Goal: Information Seeking & Learning: Learn about a topic

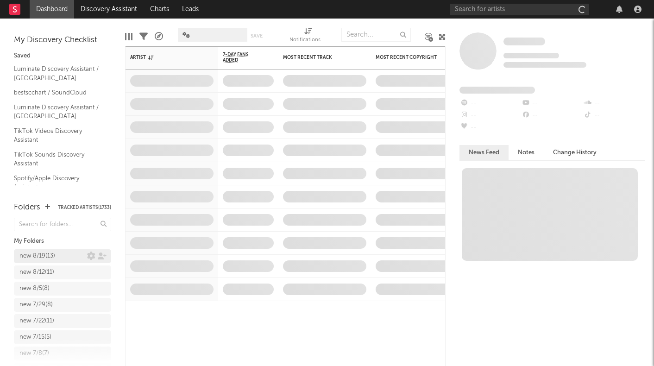
click at [49, 260] on div "new 8/19 ( 13 )" at bounding box center [37, 256] width 36 height 11
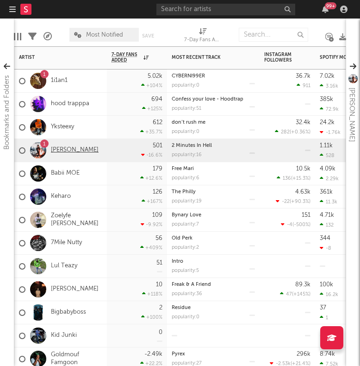
click at [77, 153] on link "[PERSON_NAME]" at bounding box center [75, 150] width 48 height 8
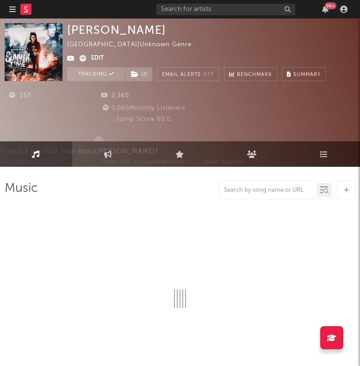
select select "1w"
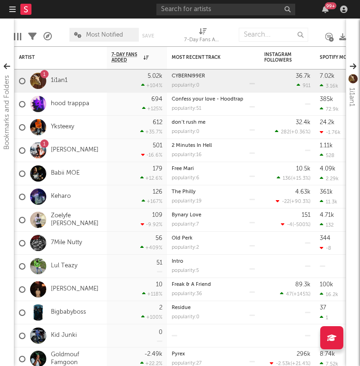
click at [13, 13] on icon "button" at bounding box center [12, 9] width 6 height 7
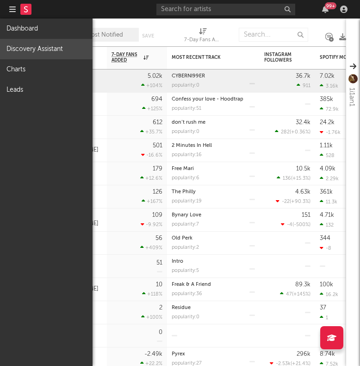
click at [21, 45] on link "Discovery Assistant" at bounding box center [46, 49] width 93 height 20
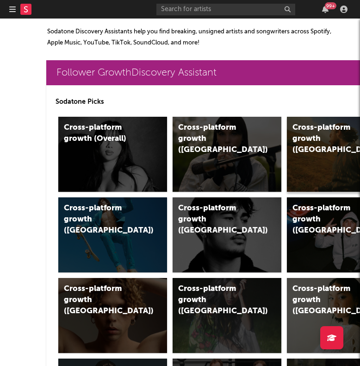
click at [304, 165] on div "Cross-platform growth ([GEOGRAPHIC_DATA])" at bounding box center [341, 154] width 109 height 75
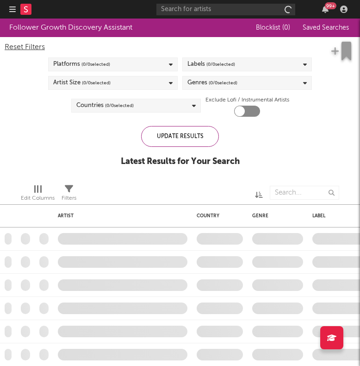
checkbox input "true"
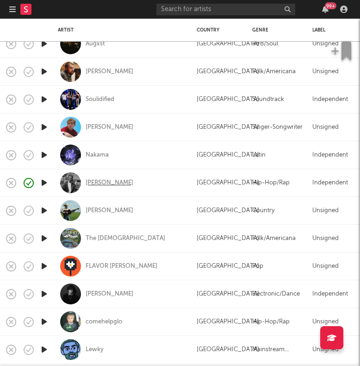
click at [117, 184] on div "[PERSON_NAME]" at bounding box center [110, 183] width 48 height 8
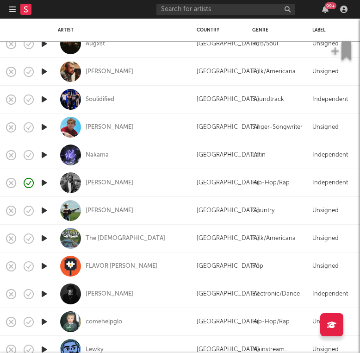
click at [25, 9] on icon at bounding box center [26, 9] width 4 height 6
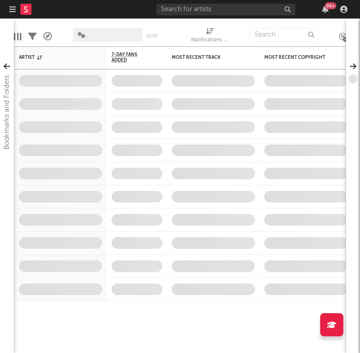
click at [13, 15] on button "button" at bounding box center [12, 9] width 6 height 19
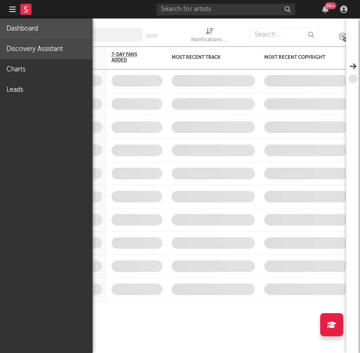
click at [25, 50] on link "Discovery Assistant" at bounding box center [46, 49] width 93 height 20
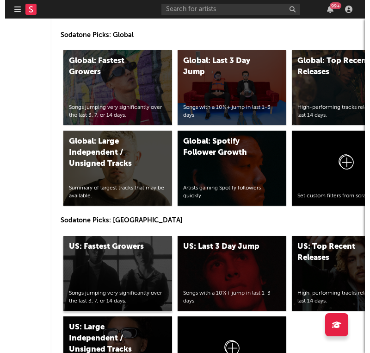
scroll to position [4182, 0]
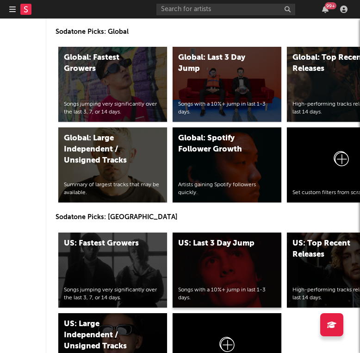
click at [238, 269] on div "US: Last 3 Day Jump Songs with a 10%+ jump in last 1-3 days." at bounding box center [227, 269] width 109 height 75
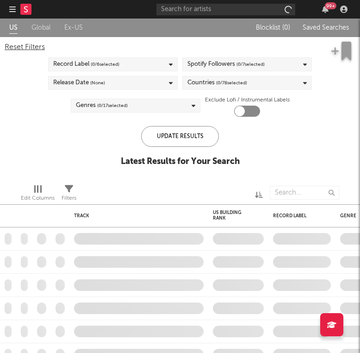
checkbox input "true"
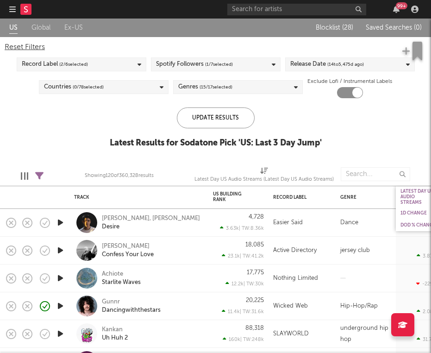
click at [412, 225] on div "DoD % Change" at bounding box center [422, 225] width 42 height 6
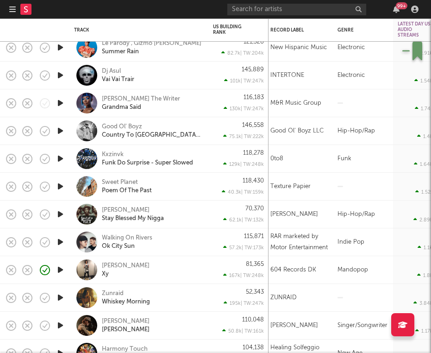
click at [214, 262] on div "81,365 167k | TW: 248k" at bounding box center [238, 269] width 51 height 27
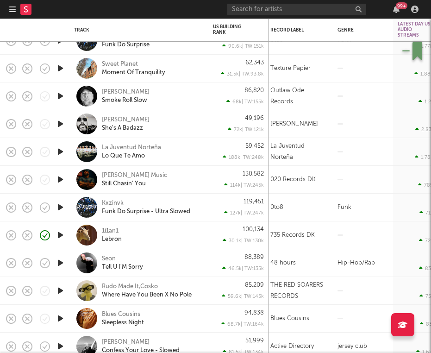
click at [185, 236] on div "1i1an1 Lebron" at bounding box center [152, 235] width 100 height 17
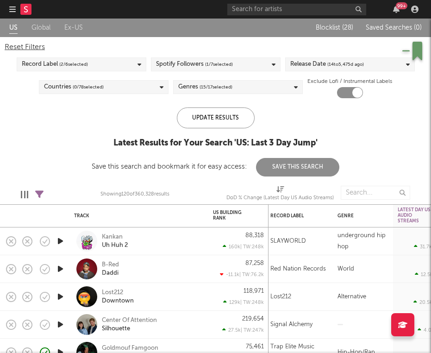
click at [13, 10] on icon "button" at bounding box center [12, 9] width 6 height 7
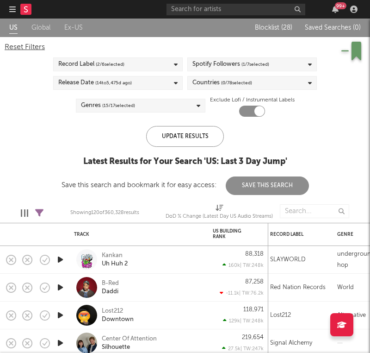
click at [17, 4] on div at bounding box center [24, 9] width 31 height 19
click at [13, 7] on icon "button" at bounding box center [12, 9] width 6 height 7
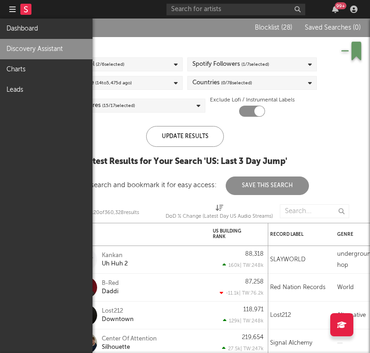
click at [39, 47] on link "Discovery Assistant" at bounding box center [46, 49] width 93 height 20
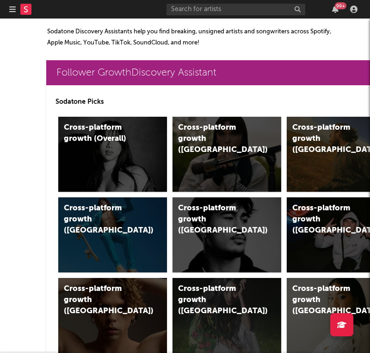
click at [13, 12] on icon "button" at bounding box center [12, 9] width 6 height 7
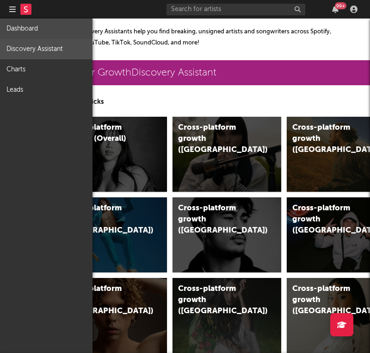
click at [21, 29] on link "Dashboard" at bounding box center [46, 29] width 93 height 20
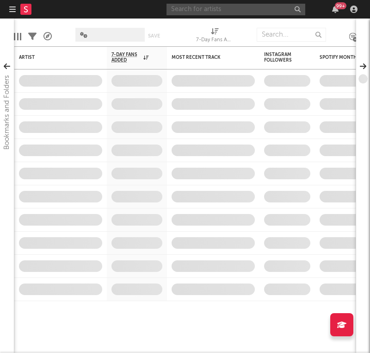
click at [189, 15] on input "text" at bounding box center [236, 10] width 139 height 12
click at [187, 9] on input "text" at bounding box center [236, 10] width 139 height 12
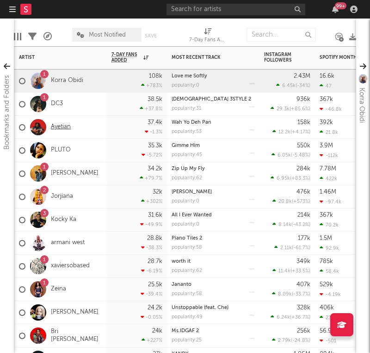
click at [68, 125] on link "Ayetian" at bounding box center [61, 127] width 20 height 8
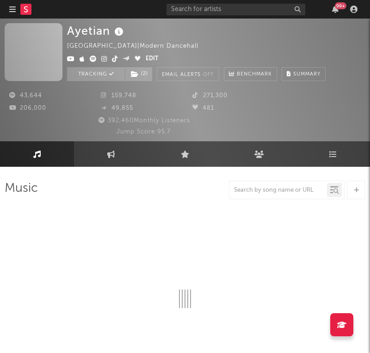
select select "6m"
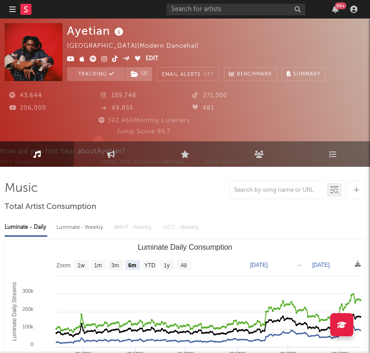
click at [12, 10] on icon "button" at bounding box center [12, 9] width 6 height 7
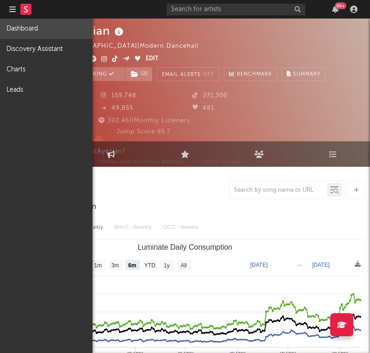
click at [28, 31] on link "Dashboard" at bounding box center [46, 29] width 93 height 20
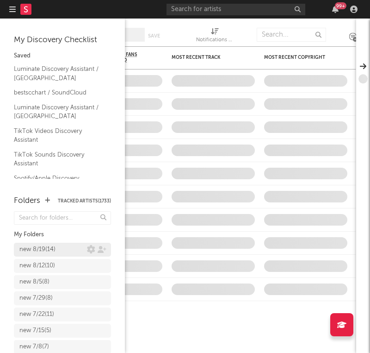
click at [36, 246] on div "new 8/19 ( 14 )" at bounding box center [37, 249] width 36 height 11
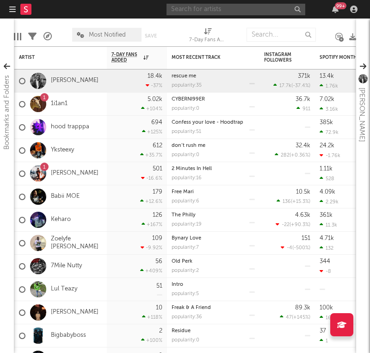
click at [219, 10] on input "text" at bounding box center [236, 10] width 139 height 12
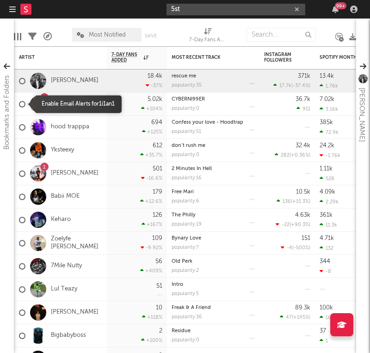
type input "5st"
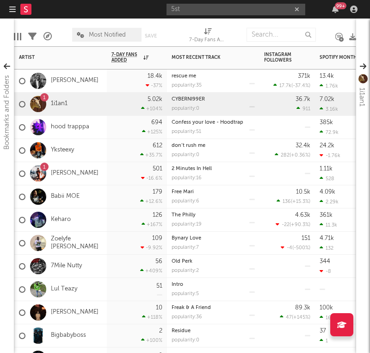
click at [19, 102] on div "1 1i1an1" at bounding box center [60, 104] width 93 height 23
click at [194, 98] on link "CYBERNI99ER" at bounding box center [188, 99] width 33 height 5
click at [55, 103] on link "1i1an1" at bounding box center [59, 104] width 17 height 8
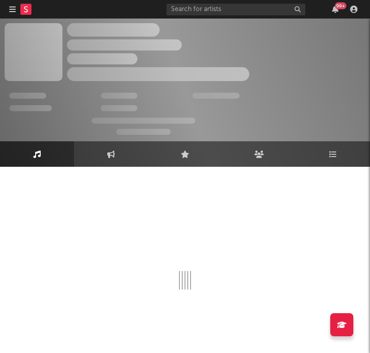
select select "1w"
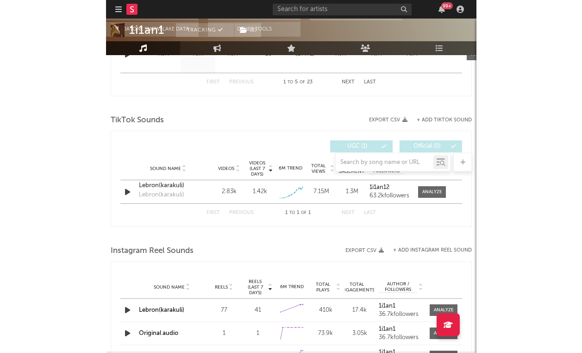
scroll to position [639, 0]
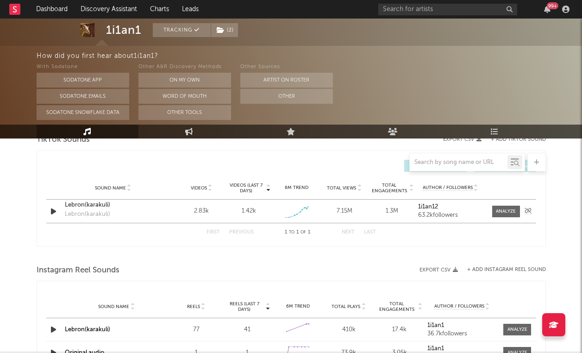
click at [52, 210] on icon "button" at bounding box center [54, 212] width 10 height 12
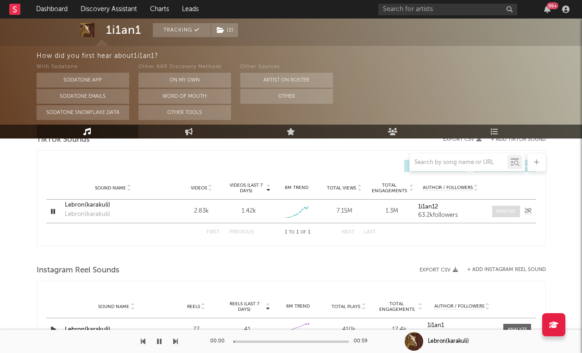
click at [513, 212] on div at bounding box center [506, 211] width 20 height 7
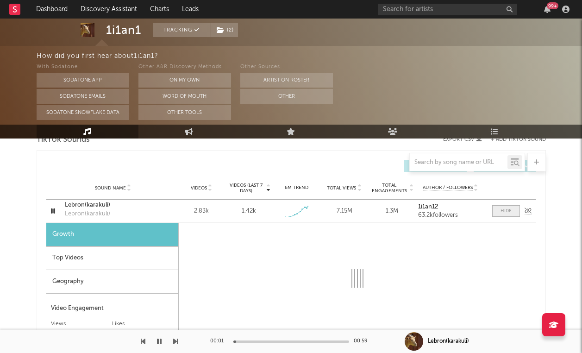
select select "1w"
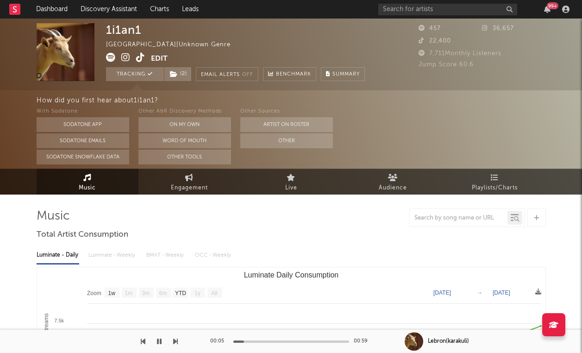
scroll to position [0, 0]
click at [126, 56] on icon at bounding box center [125, 57] width 9 height 9
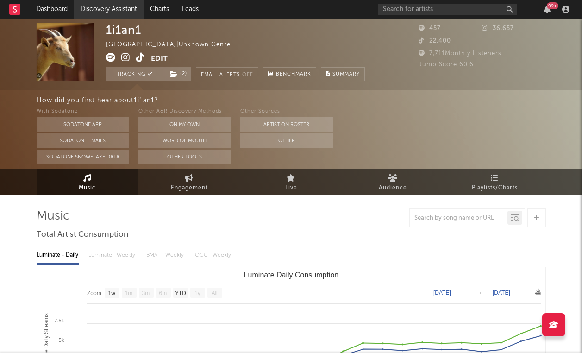
click at [90, 6] on link "Discovery Assistant" at bounding box center [108, 9] width 69 height 19
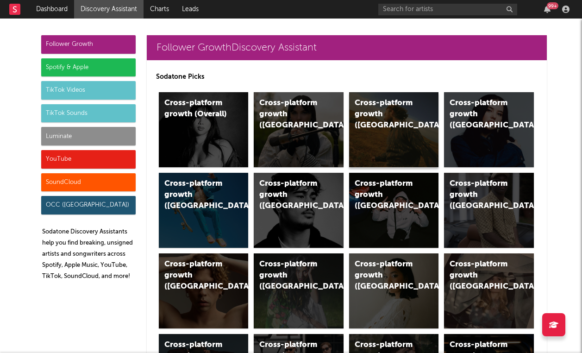
click at [395, 128] on div "Cross-platform growth ([GEOGRAPHIC_DATA])" at bounding box center [394, 129] width 90 height 75
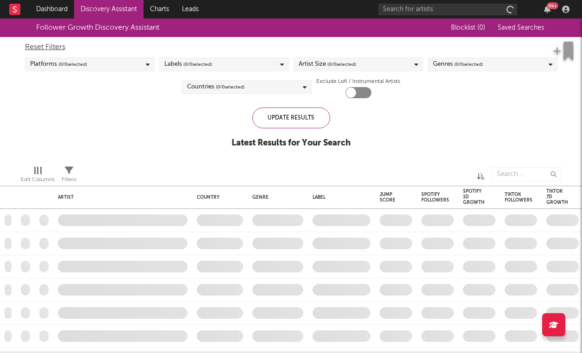
checkbox input "true"
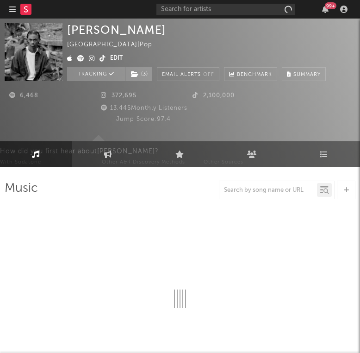
select select "6m"
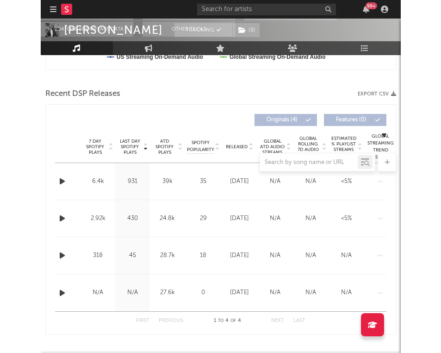
scroll to position [364, 0]
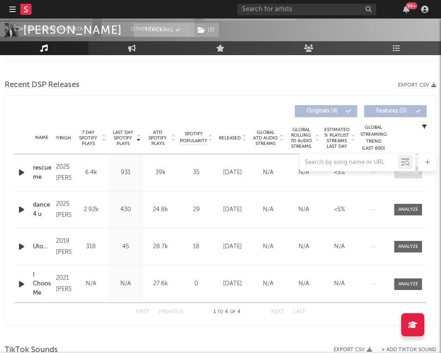
click at [360, 173] on div at bounding box center [409, 172] width 20 height 7
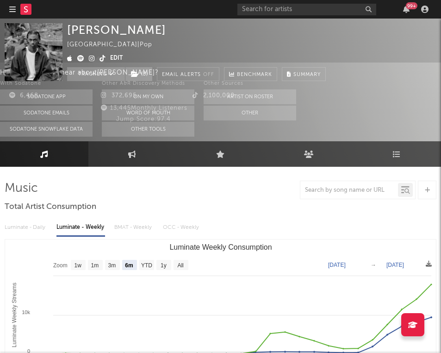
scroll to position [0, 0]
click at [116, 161] on link "Engagement" at bounding box center [132, 153] width 88 height 25
select select "1w"
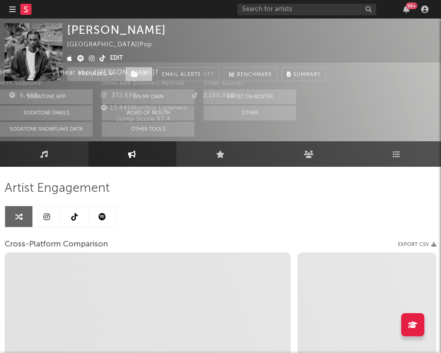
click at [140, 75] on span "( 3 )" at bounding box center [139, 74] width 28 height 14
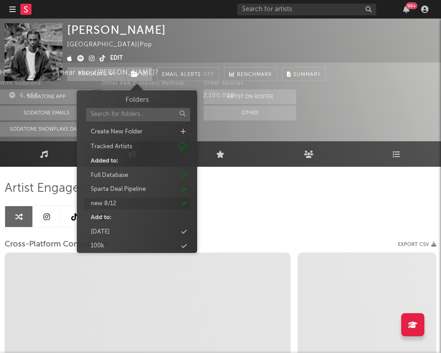
click at [137, 204] on div "new 8/12" at bounding box center [137, 204] width 106 height 12
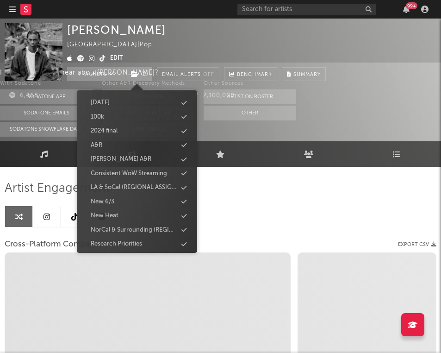
select select "1m"
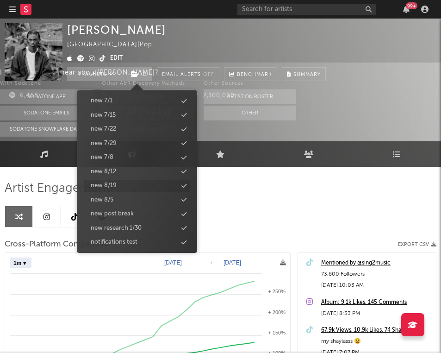
scroll to position [879, 0]
click at [133, 180] on div "new 8/19" at bounding box center [137, 186] width 106 height 12
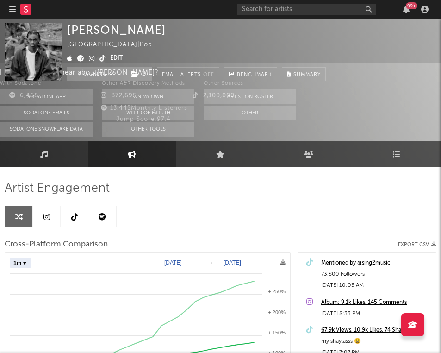
click at [329, 187] on div "Artist Engagement" at bounding box center [221, 189] width 432 height 16
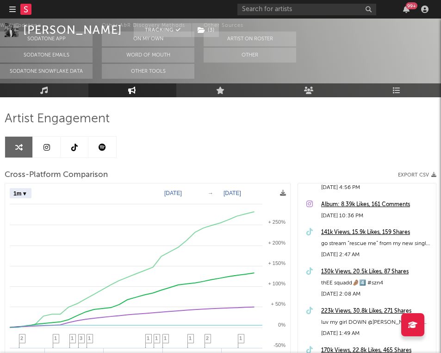
scroll to position [136, 0]
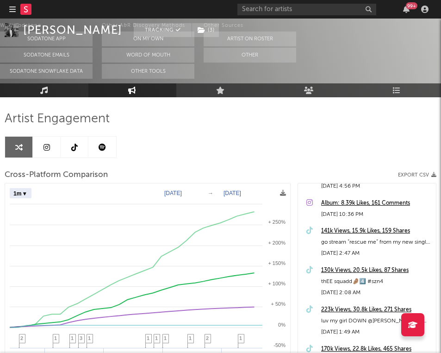
click at [32, 94] on link "Music" at bounding box center [44, 90] width 88 height 14
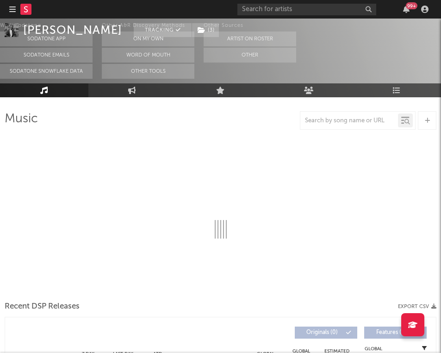
select select "6m"
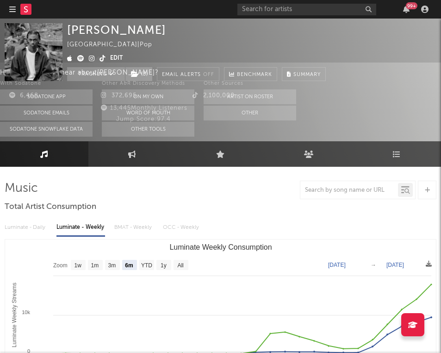
click at [26, 10] on rect at bounding box center [25, 9] width 11 height 11
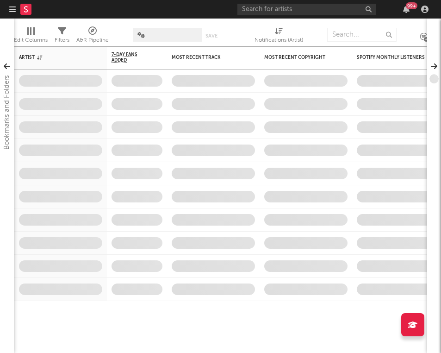
click at [10, 10] on icon "button" at bounding box center [12, 9] width 6 height 7
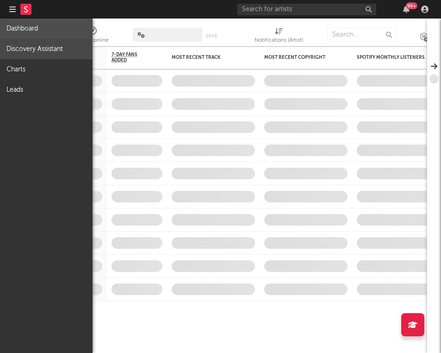
click at [19, 54] on link "Discovery Assistant" at bounding box center [46, 49] width 93 height 20
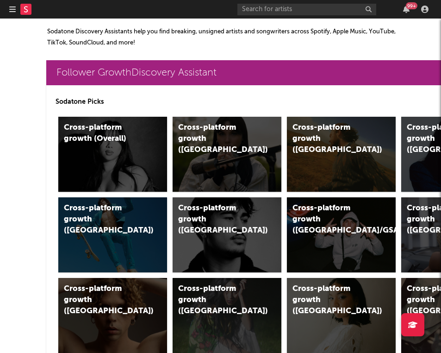
click at [9, 8] on nav "Dashboard Discovery Assistant Charts Leads 99 +" at bounding box center [220, 9] width 441 height 19
click at [13, 14] on button "button" at bounding box center [12, 9] width 6 height 19
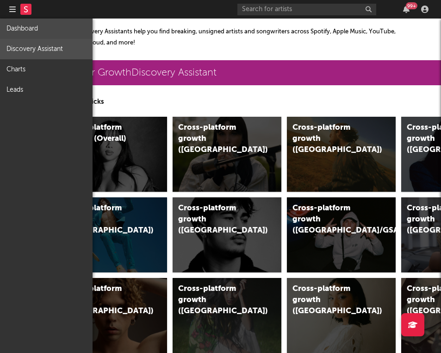
click at [14, 23] on link "Dashboard" at bounding box center [46, 29] width 93 height 20
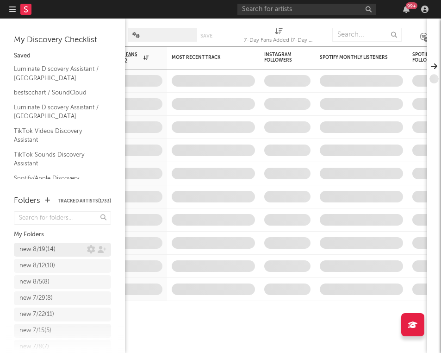
click at [32, 246] on div "new 8/19 ( 14 )" at bounding box center [37, 249] width 36 height 11
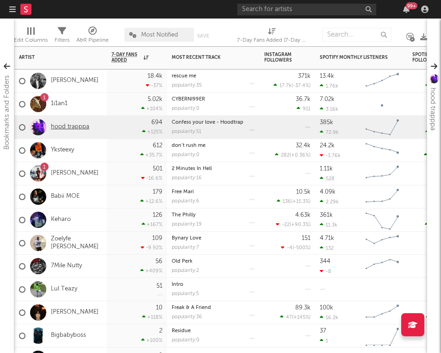
click at [68, 128] on link "hood trapppa" at bounding box center [70, 127] width 38 height 8
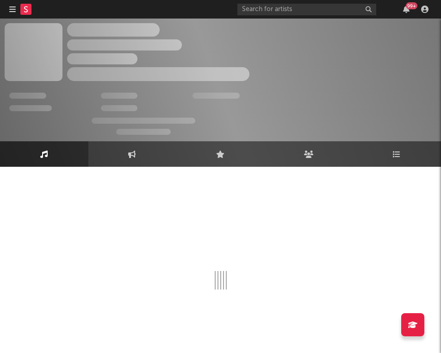
select select "1w"
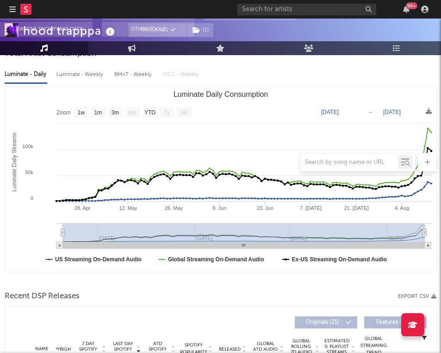
scroll to position [238, 0]
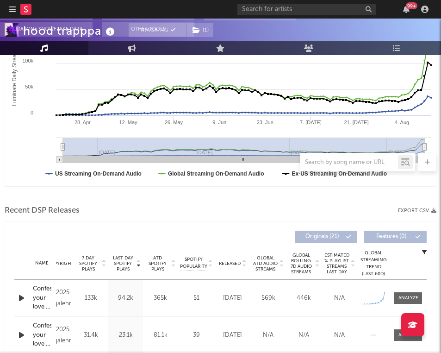
click at [22, 297] on icon "button" at bounding box center [22, 298] width 10 height 12
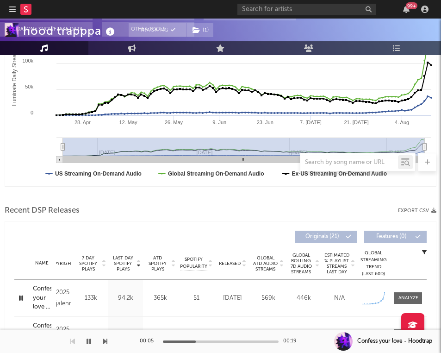
click at [22, 297] on icon "button" at bounding box center [21, 298] width 9 height 12
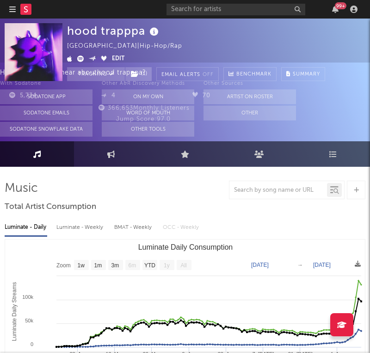
scroll to position [0, 0]
